Goal: Task Accomplishment & Management: Manage account settings

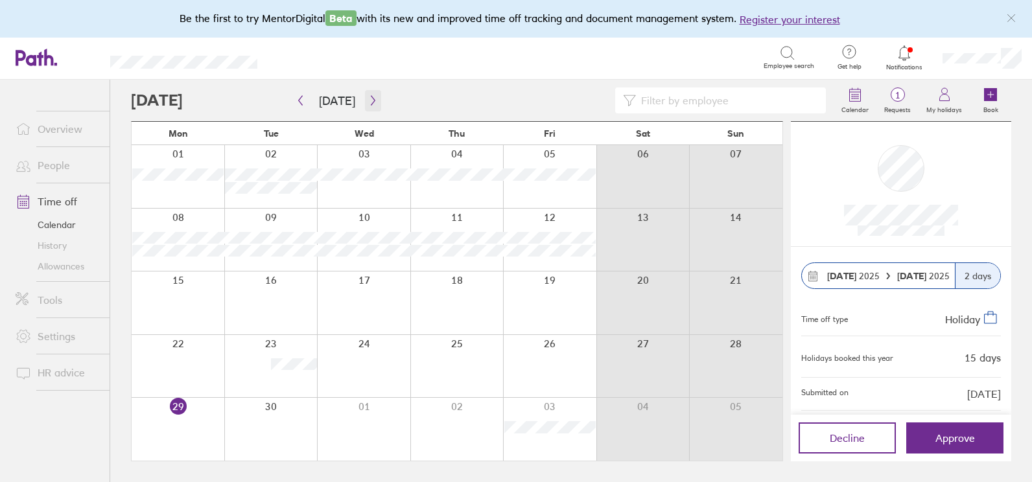
click at [368, 100] on icon "button" at bounding box center [373, 100] width 10 height 10
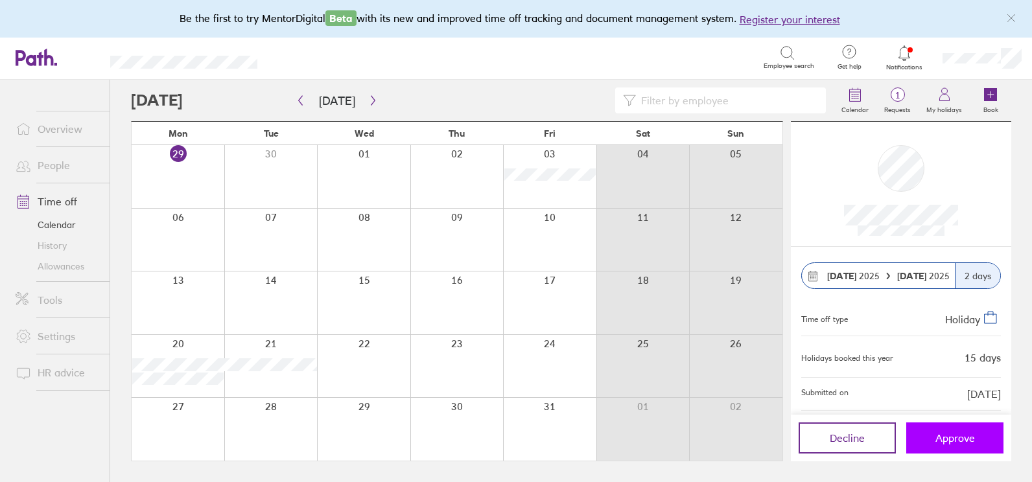
click at [956, 438] on span "Approve" at bounding box center [955, 438] width 40 height 12
click at [951, 435] on span "Approve" at bounding box center [955, 438] width 40 height 12
click at [896, 95] on span "2" at bounding box center [897, 95] width 42 height 10
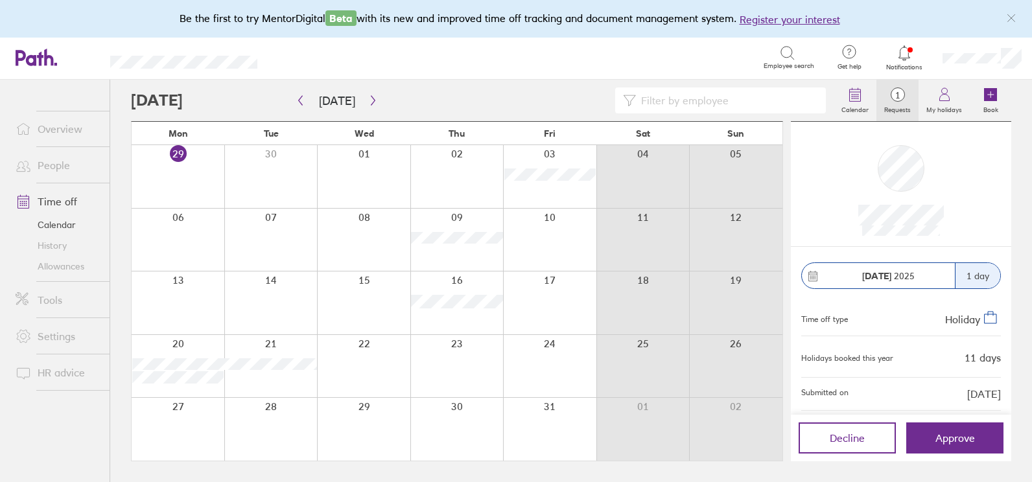
click at [897, 95] on span "1" at bounding box center [897, 95] width 42 height 10
click at [949, 443] on span "Approve" at bounding box center [955, 438] width 40 height 12
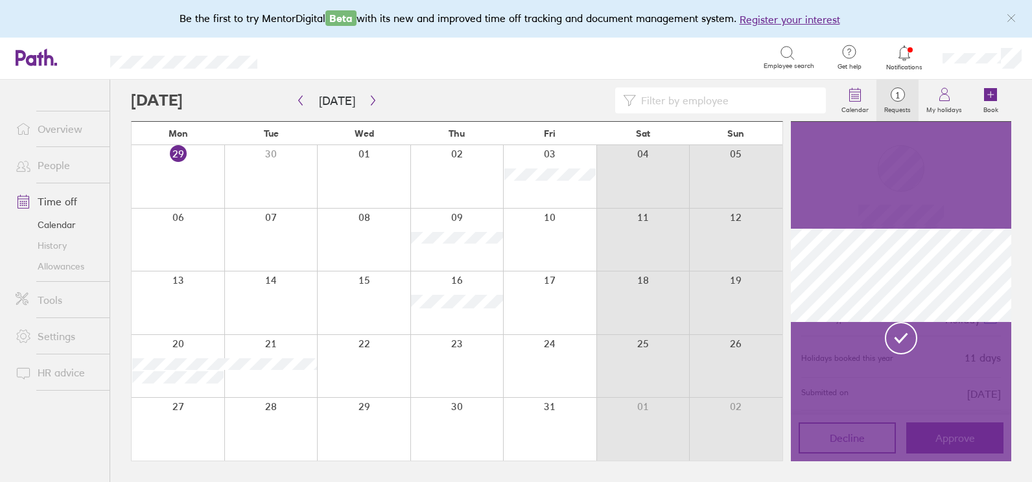
click at [905, 49] on icon at bounding box center [905, 53] width 16 height 16
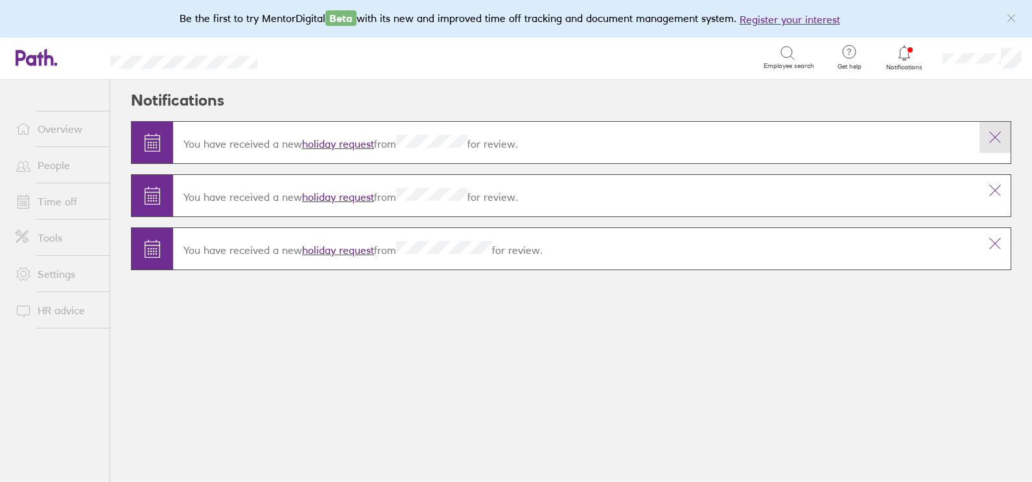
click at [1000, 131] on icon at bounding box center [995, 138] width 16 height 16
click at [993, 136] on icon at bounding box center [995, 138] width 16 height 16
click at [995, 136] on icon at bounding box center [995, 138] width 16 height 16
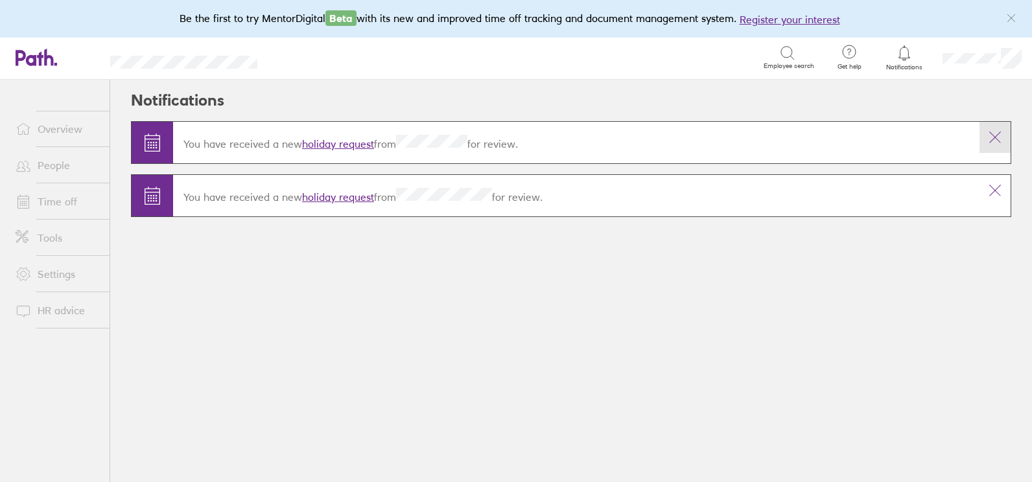
click at [993, 137] on icon at bounding box center [995, 138] width 16 height 16
click at [995, 136] on icon at bounding box center [995, 138] width 16 height 16
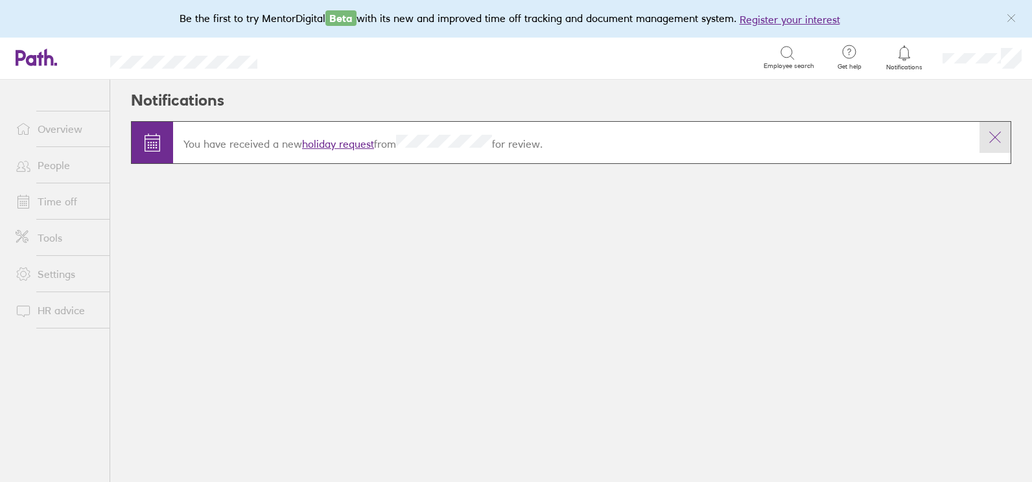
click at [995, 137] on icon at bounding box center [995, 138] width 16 height 16
click at [995, 138] on icon at bounding box center [995, 138] width 16 height 16
